Goal: Task Accomplishment & Management: Use online tool/utility

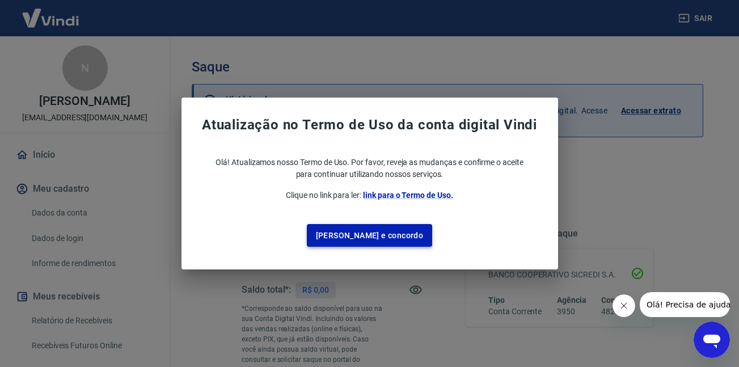
click at [354, 236] on button "[PERSON_NAME] e concordo" at bounding box center [370, 235] width 126 height 23
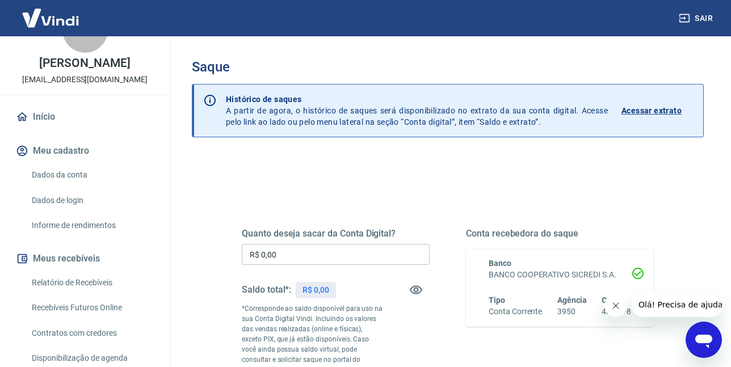
scroll to position [57, 0]
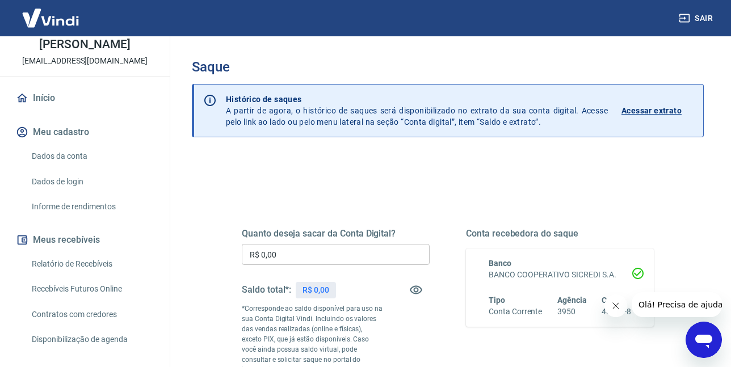
click at [106, 285] on link "Recebíveis Futuros Online" at bounding box center [91, 289] width 129 height 23
